Goal: Task Accomplishment & Management: Complete application form

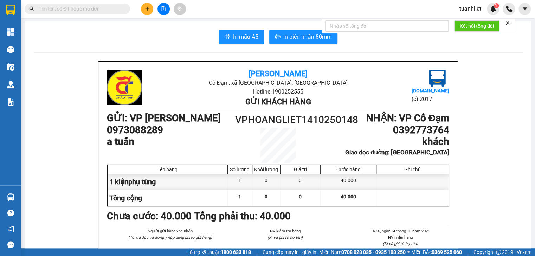
scroll to position [56, 0]
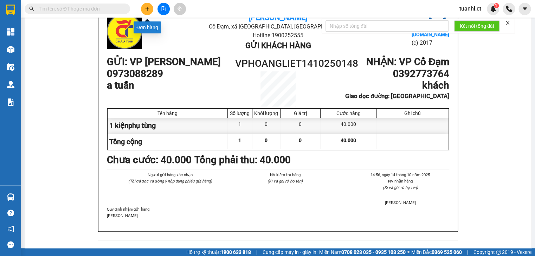
click at [148, 11] on icon "plus" at bounding box center [147, 8] width 5 height 5
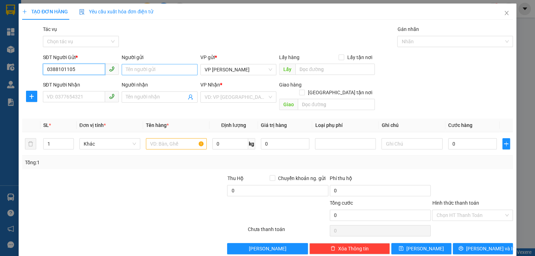
type input "0388101105"
click at [148, 73] on input "Người gửi" at bounding box center [160, 69] width 76 height 11
type input "s"
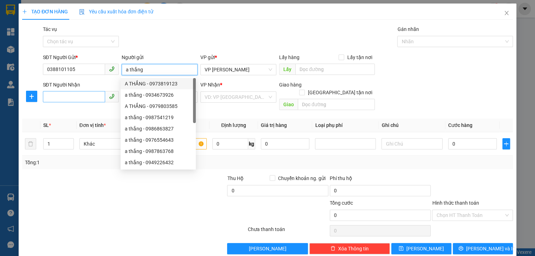
type input "a thắng"
click at [65, 100] on input "SĐT Người Nhận" at bounding box center [74, 96] width 62 height 11
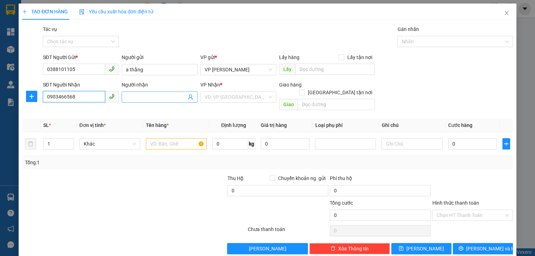
type input "0903466568"
click at [132, 97] on input "Người nhận" at bounding box center [156, 97] width 60 height 8
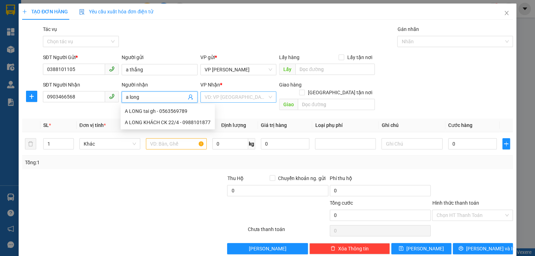
type input "a long"
click at [231, 92] on input "search" at bounding box center [235, 97] width 63 height 11
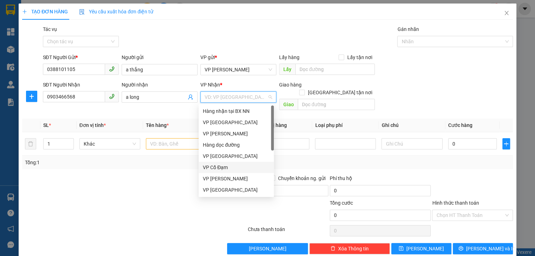
click at [222, 167] on div "VP Cổ Đạm" at bounding box center [236, 167] width 67 height 8
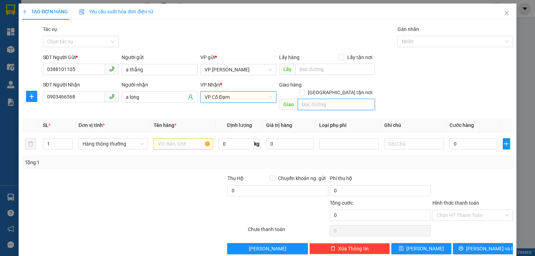
click at [309, 99] on input "text" at bounding box center [336, 104] width 77 height 11
type input "chợ đình . [GEOGRAPHIC_DATA]"
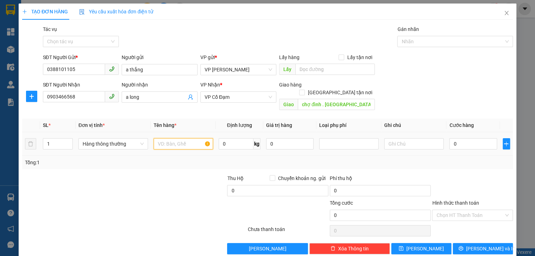
click at [167, 139] on input "text" at bounding box center [182, 143] width 59 height 11
type input "giấy tờ"
click at [463, 138] on input "0" at bounding box center [472, 143] width 47 height 11
type input "3"
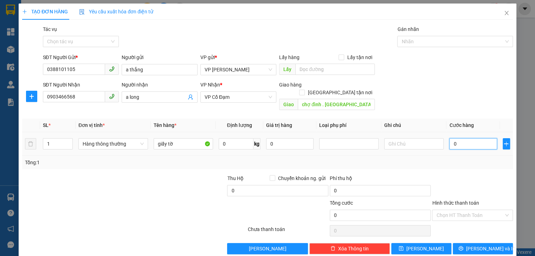
type input "3"
type input "30"
type input "30.000"
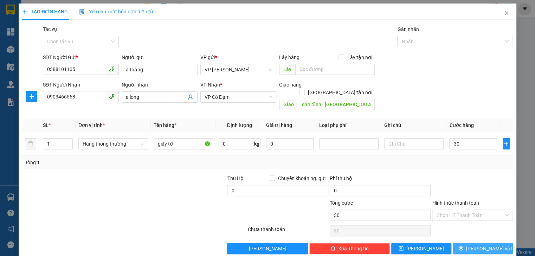
type input "30.000"
click at [475, 244] on span "[PERSON_NAME] và In" at bounding box center [490, 248] width 49 height 8
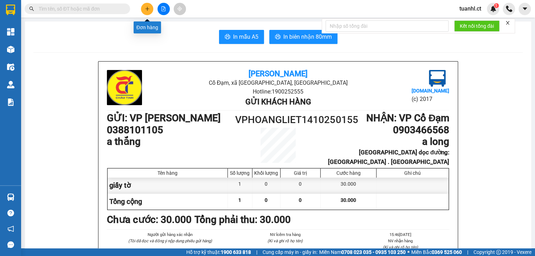
click at [148, 8] on icon "plus" at bounding box center [147, 8] width 4 height 0
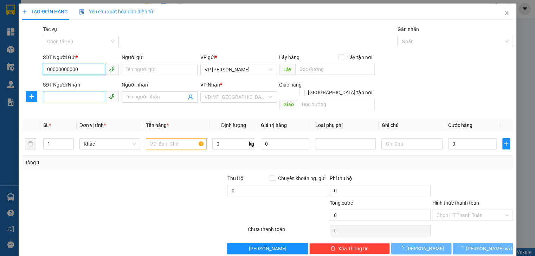
type input "00000000000"
click at [61, 101] on input "SĐT Người Nhận" at bounding box center [74, 96] width 62 height 11
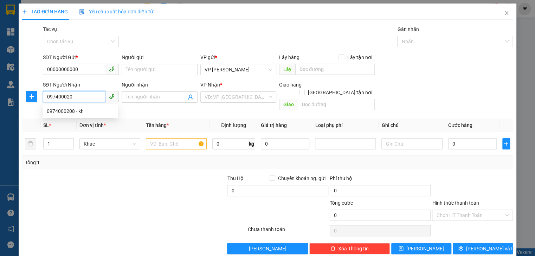
type input "0974000208"
click at [69, 111] on div "0974000208 - kh" at bounding box center [80, 111] width 67 height 8
type input "kh"
type input "cầu trù"
type input "80.000"
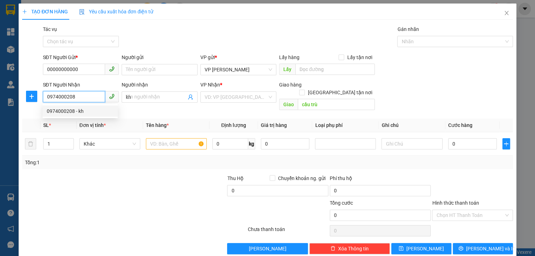
type input "80.000"
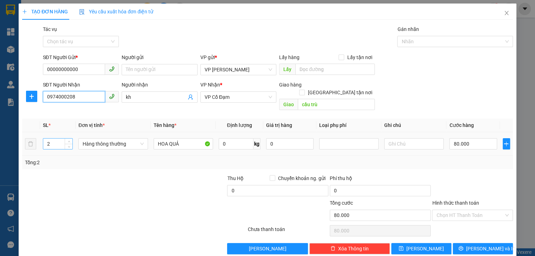
type input "0974000208"
click at [63, 138] on input "2" at bounding box center [57, 143] width 29 height 11
type input "1"
click at [477, 138] on input "80.000" at bounding box center [472, 143] width 47 height 11
type input "0"
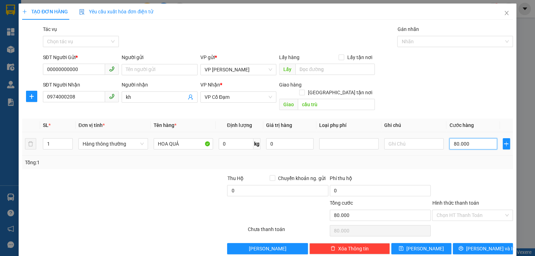
type input "0"
click at [449, 138] on input "0" at bounding box center [472, 143] width 47 height 11
type input "40"
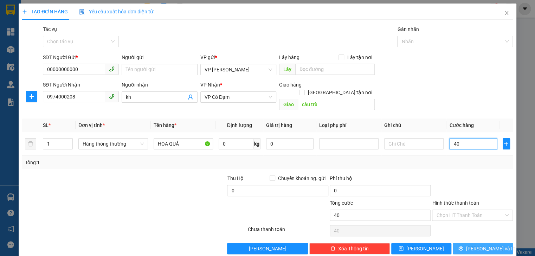
type input "40"
type input "40.000"
click at [481, 234] on div "Transit Pickup Surcharge Ids Transit Deliver Surcharge Ids Transit Deliver Surc…" at bounding box center [267, 139] width 490 height 229
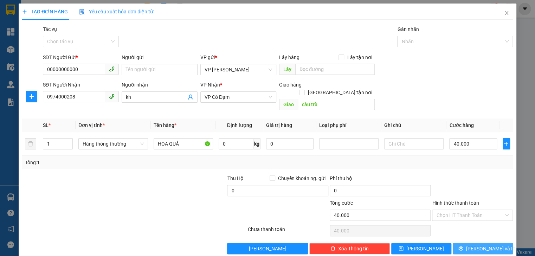
click at [481, 244] on span "[PERSON_NAME] và In" at bounding box center [490, 248] width 49 height 8
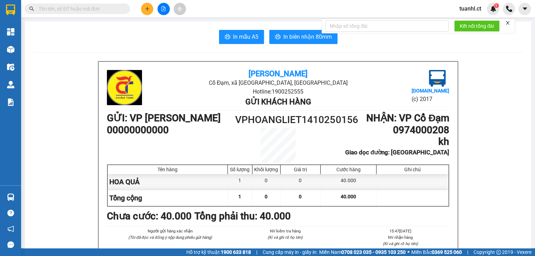
click at [148, 7] on icon "plus" at bounding box center [147, 8] width 5 height 5
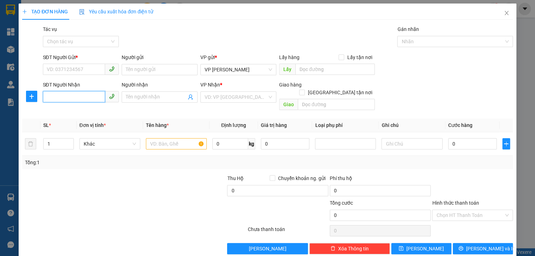
click at [80, 100] on input "SĐT Người Nhận" at bounding box center [74, 96] width 62 height 11
click at [61, 113] on div "0375186586" at bounding box center [80, 111] width 67 height 8
type input "0375186586"
type input "CẦU TRÙ"
type input "30.000"
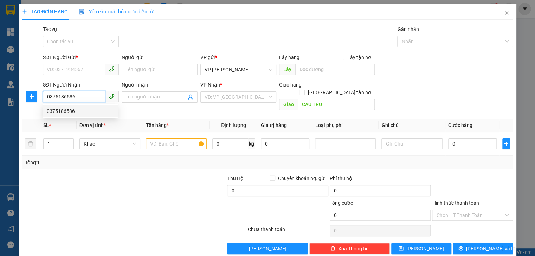
type input "30.000"
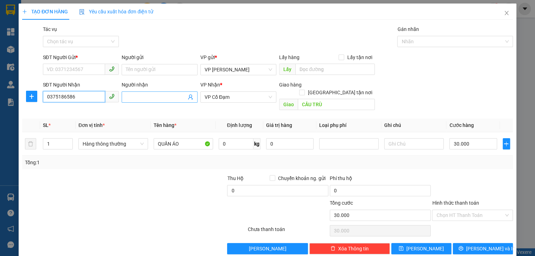
type input "0375186586"
click at [164, 96] on input "Người nhận" at bounding box center [156, 97] width 60 height 8
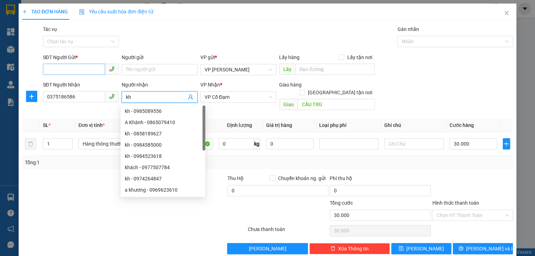
type input "kh"
click at [91, 65] on input "SĐT Người Gửi *" at bounding box center [74, 69] width 62 height 11
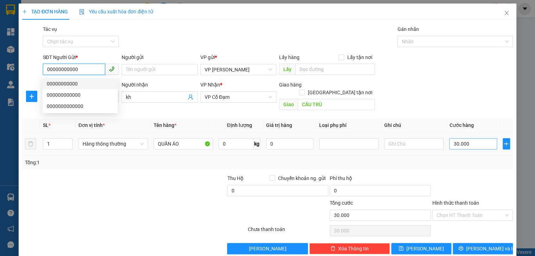
type input "00000000000"
click at [479, 139] on input "30.000" at bounding box center [472, 143] width 47 height 11
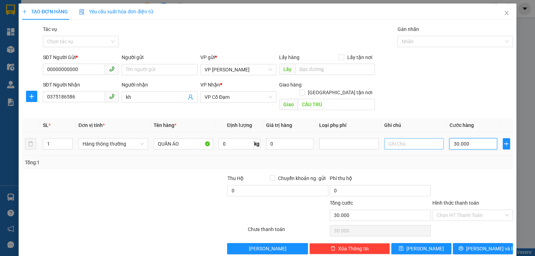
type input "0"
click at [449, 139] on input "0" at bounding box center [472, 143] width 47 height 11
type input "60"
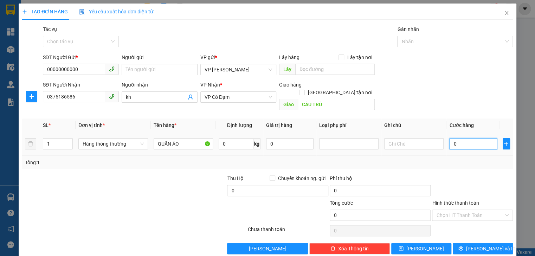
type input "60"
type input "60.000"
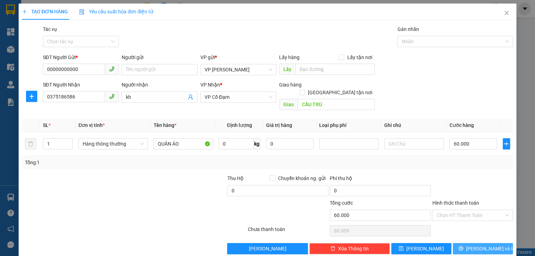
click at [496, 243] on button "[PERSON_NAME] và In" at bounding box center [482, 248] width 60 height 11
